Goal: Navigation & Orientation: Understand site structure

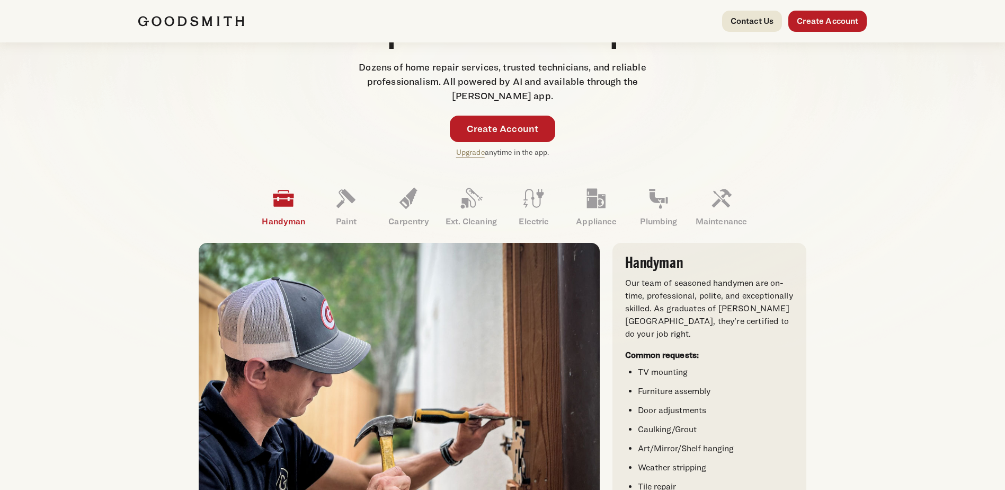
scroll to position [318, 0]
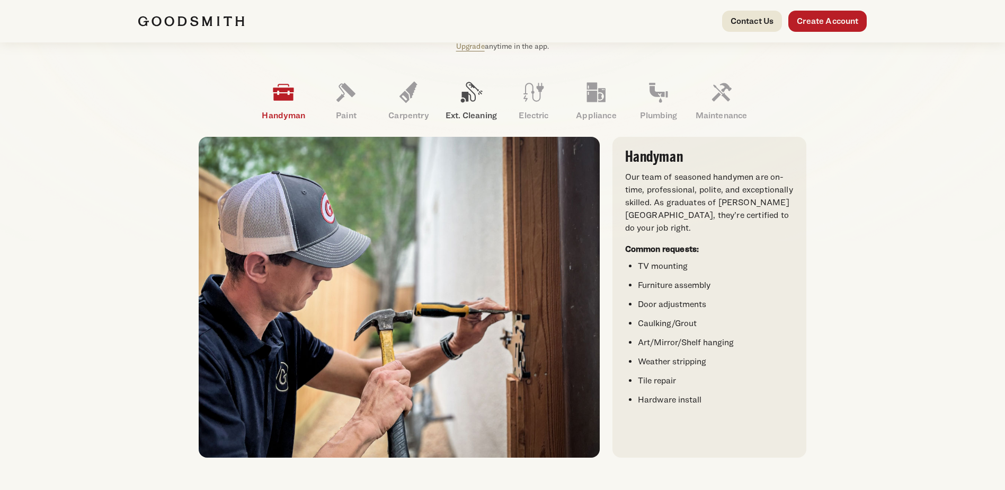
click at [460, 98] on icon at bounding box center [470, 91] width 25 height 25
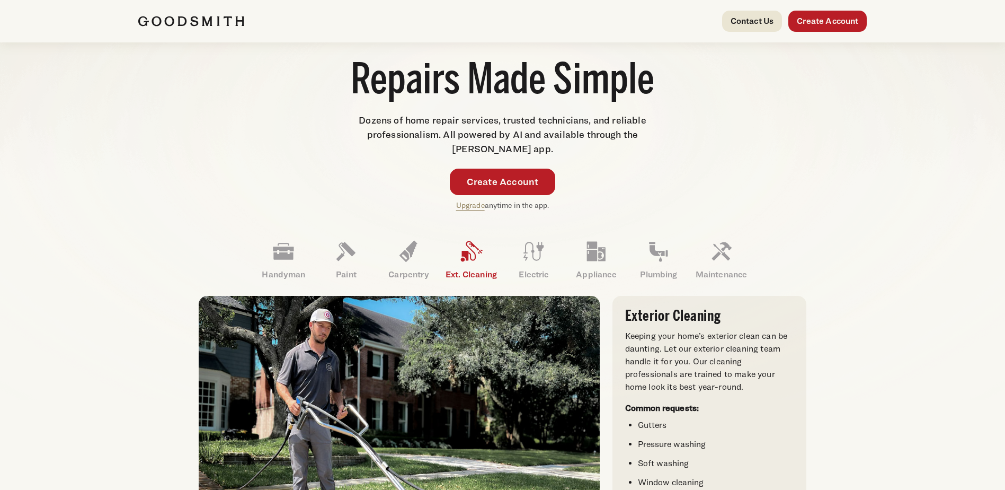
scroll to position [265, 0]
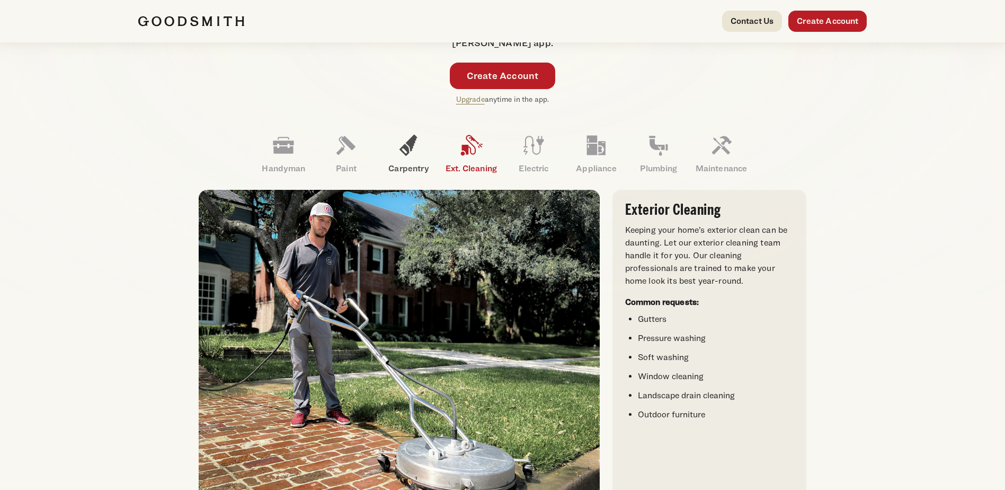
click at [410, 148] on icon at bounding box center [408, 144] width 25 height 25
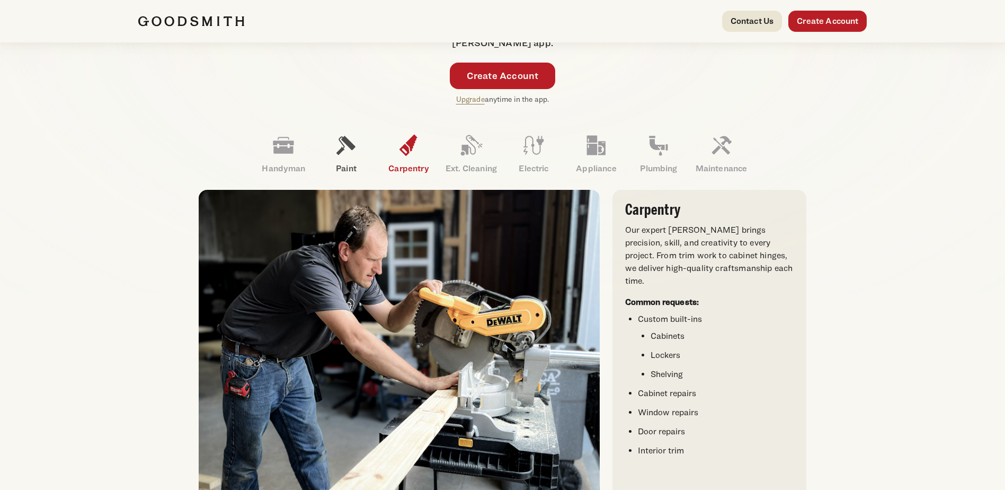
click at [349, 156] on icon at bounding box center [345, 144] width 25 height 25
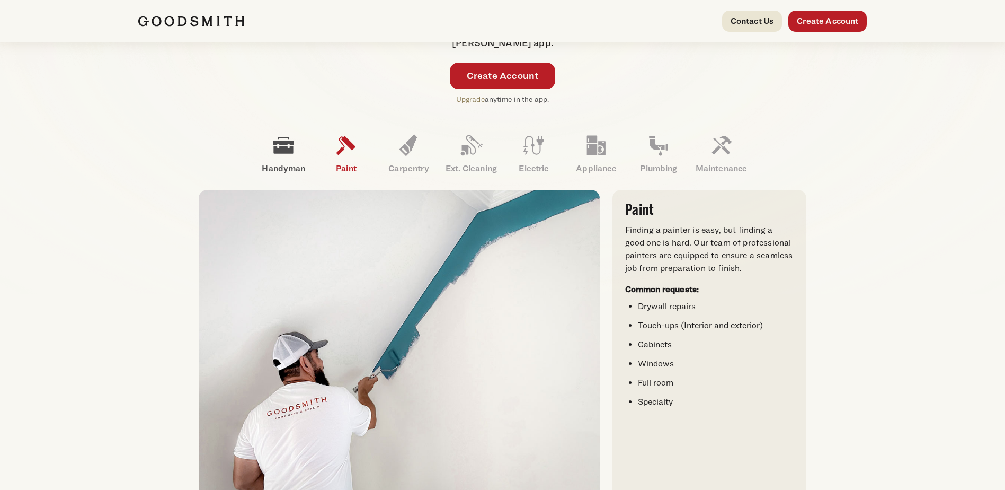
click at [295, 155] on icon at bounding box center [283, 144] width 25 height 25
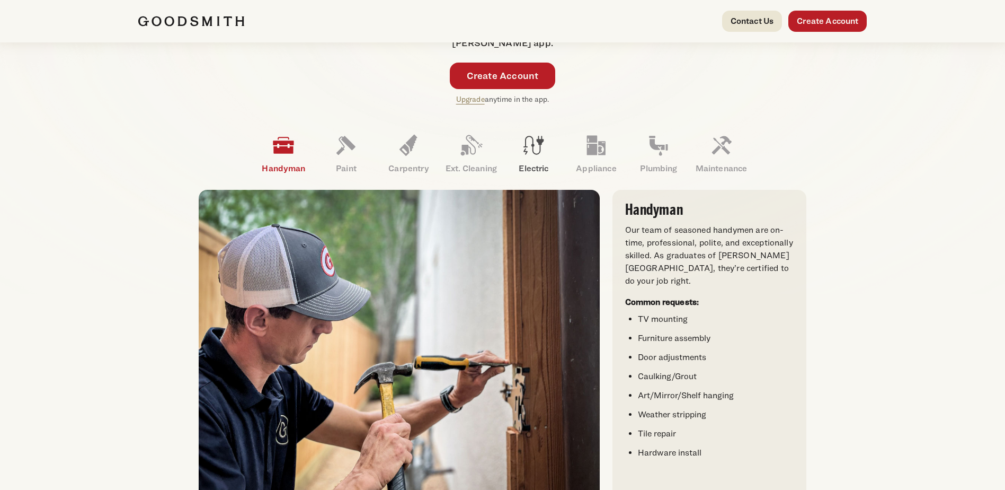
click at [528, 153] on icon at bounding box center [533, 144] width 25 height 25
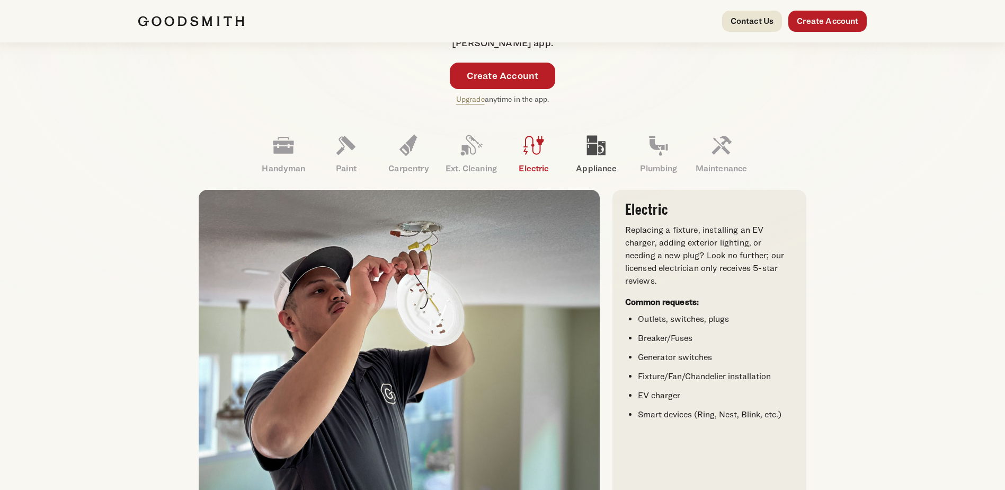
click at [603, 152] on icon at bounding box center [595, 144] width 25 height 25
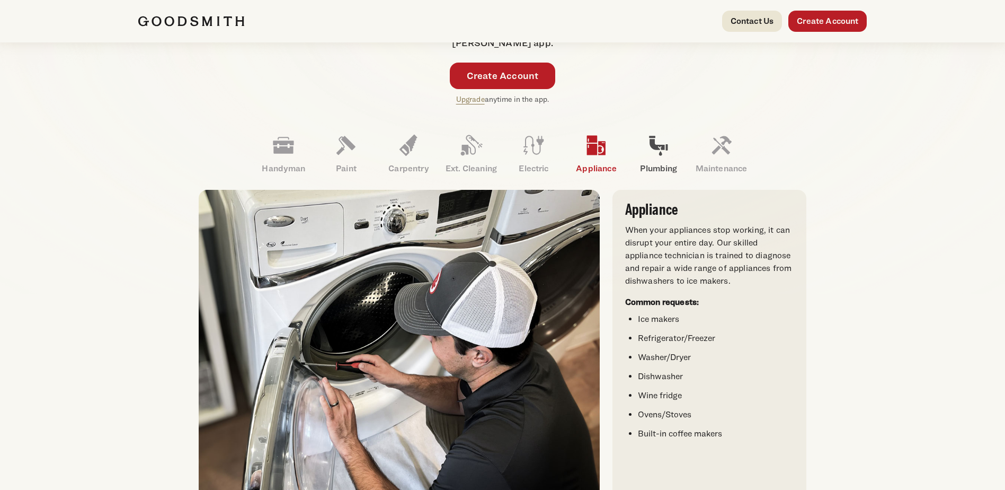
click at [670, 154] on icon at bounding box center [658, 144] width 25 height 25
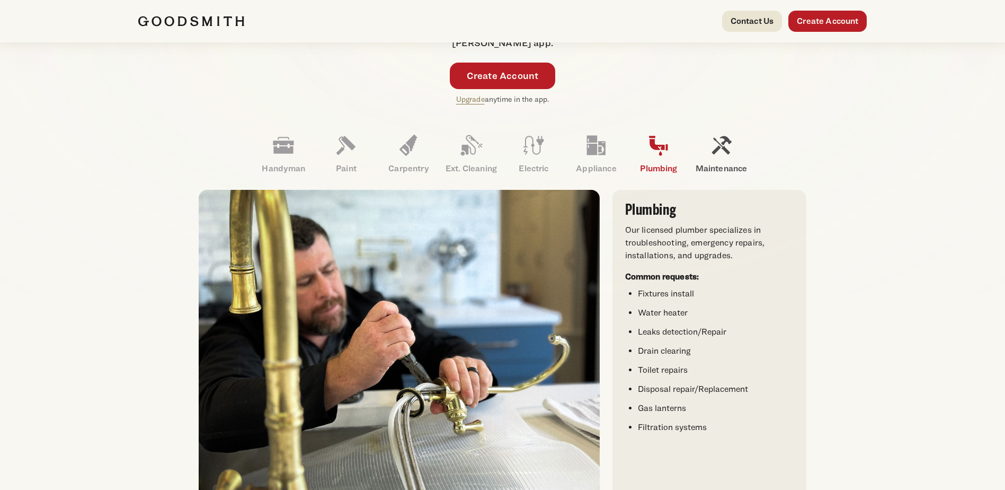
click at [718, 155] on icon at bounding box center [720, 144] width 25 height 25
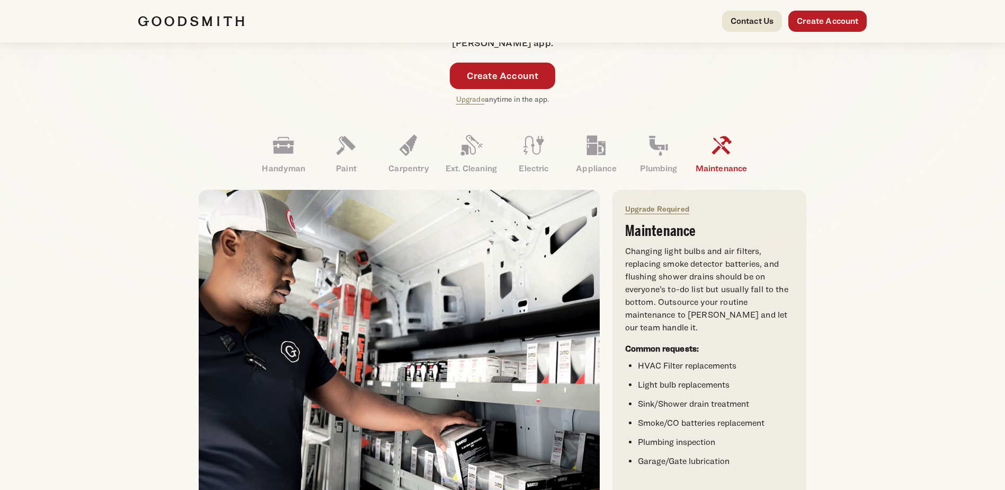
scroll to position [318, 0]
